Goal: Task Accomplishment & Management: Complete application form

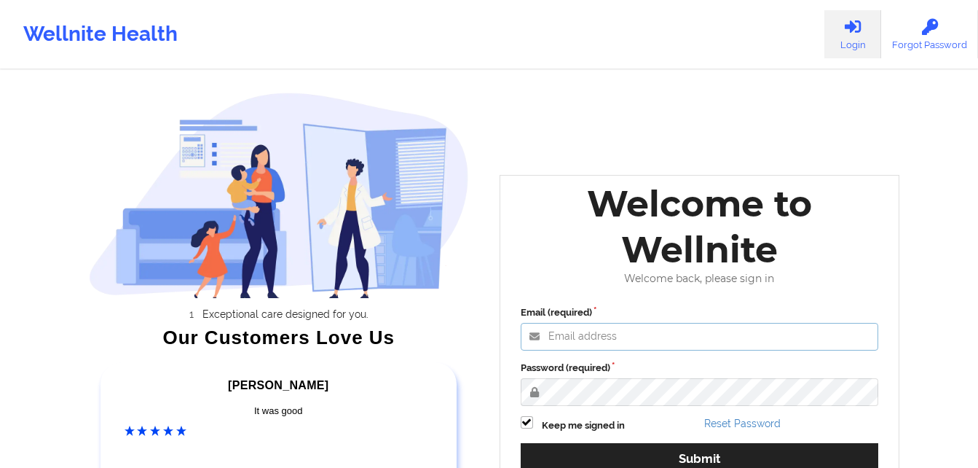
click at [672, 332] on input "Email (required)" at bounding box center [700, 337] width 358 height 28
type input "[EMAIL_ADDRESS][DOMAIN_NAME]"
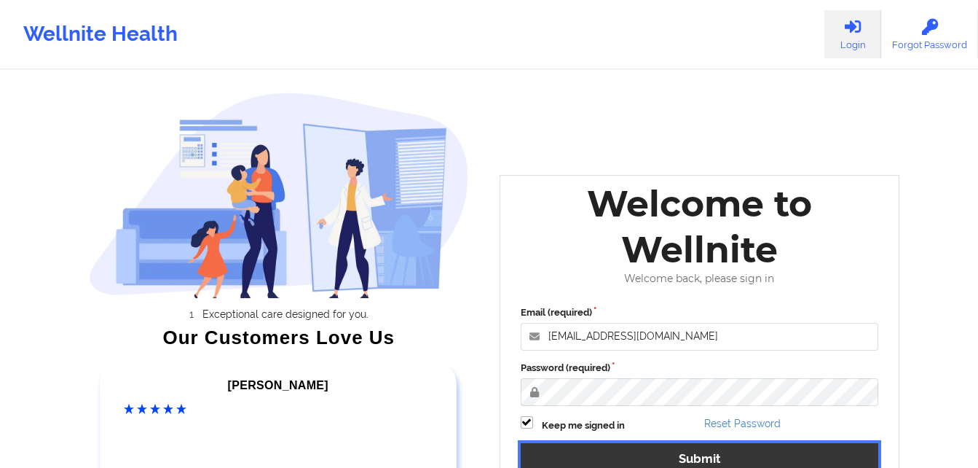
click at [723, 447] on button "Submit" at bounding box center [700, 458] width 358 height 31
